Goal: Task Accomplishment & Management: Use online tool/utility

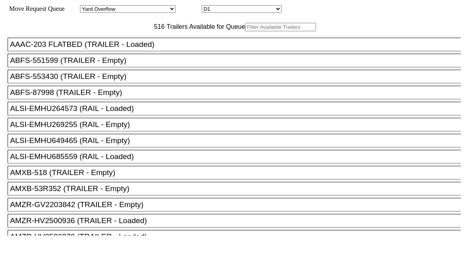
click at [245, 31] on input "text" at bounding box center [280, 27] width 71 height 8
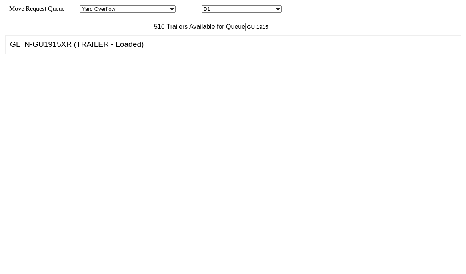
type input "GU 1915"
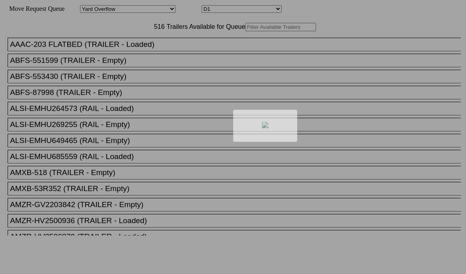
click at [133, 43] on div at bounding box center [233, 137] width 466 height 274
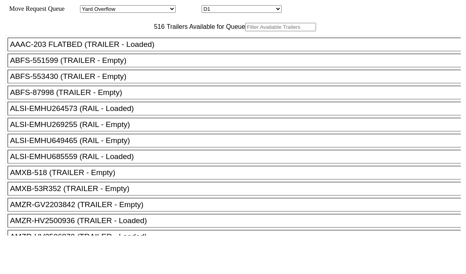
drag, startPoint x: 0, startPoint y: 0, endPoint x: 133, endPoint y: 43, distance: 140.0
click at [245, 31] on input "text" at bounding box center [280, 27] width 71 height 8
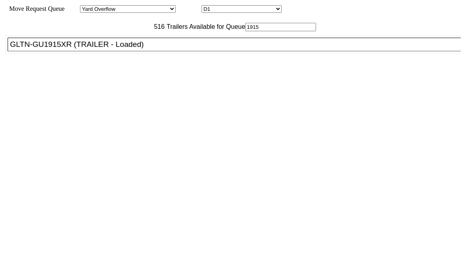
type input "1915"
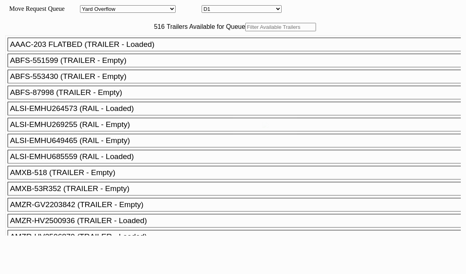
click at [245, 31] on input "text" at bounding box center [280, 27] width 71 height 8
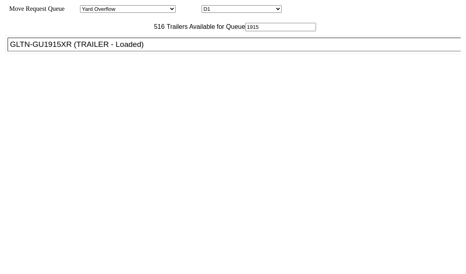
type input "1915"
click at [154, 49] on div "GLTN-GU1915XR (TRAILER - Loaded)" at bounding box center [238, 44] width 456 height 9
